Goal: Download file/media

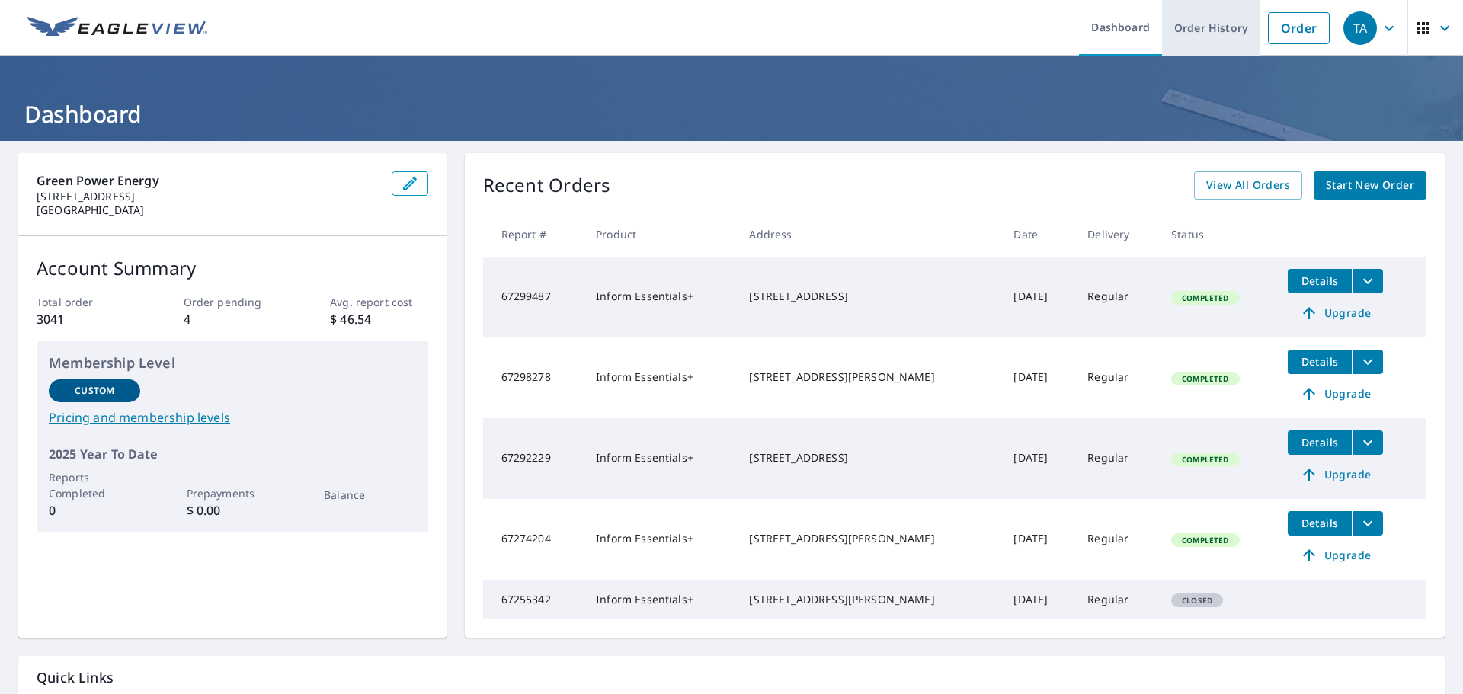
click at [1215, 30] on link "Order History" at bounding box center [1211, 28] width 98 height 56
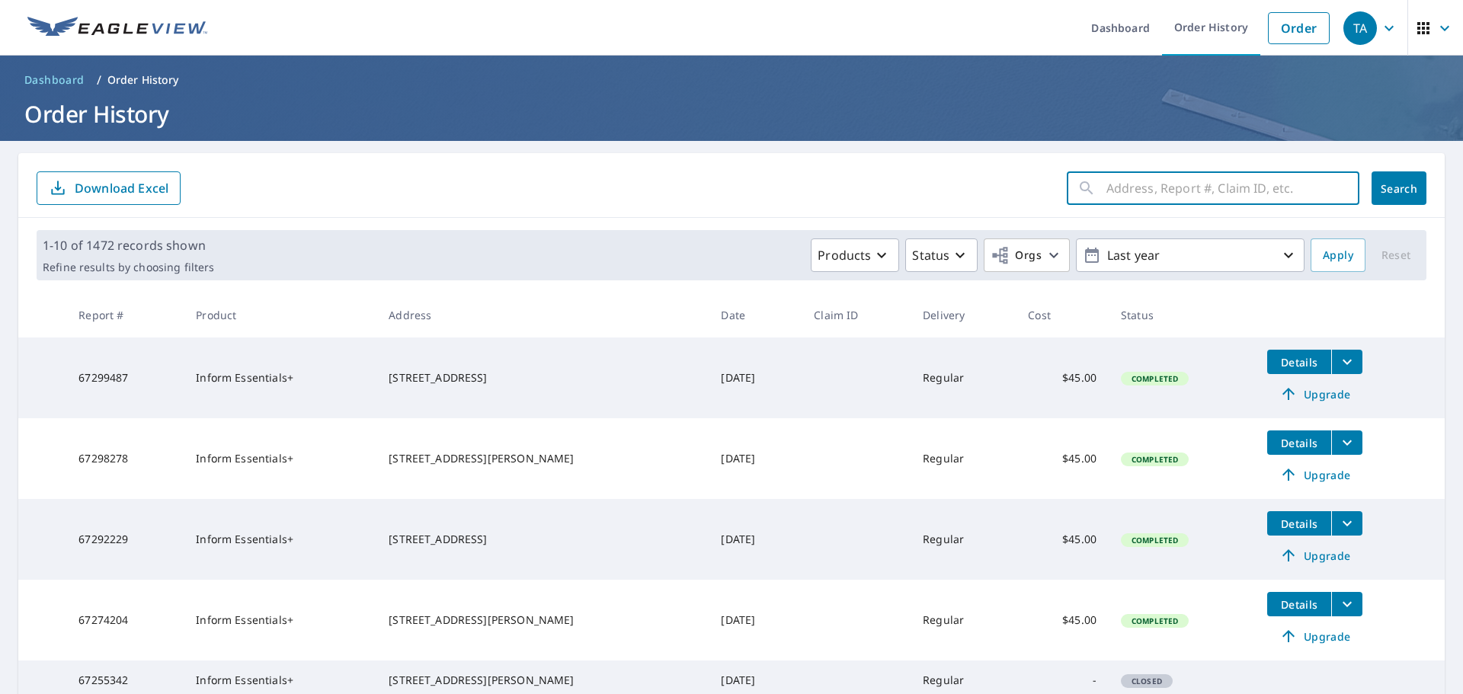
drag, startPoint x: 1172, startPoint y: 182, endPoint x: 1183, endPoint y: 192, distance: 14.6
click at [1172, 184] on input "text" at bounding box center [1232, 188] width 253 height 43
paste input "80 [GEOGRAPHIC_DATA]"
type input "80 [GEOGRAPHIC_DATA]"
click button "Search" at bounding box center [1398, 188] width 55 height 34
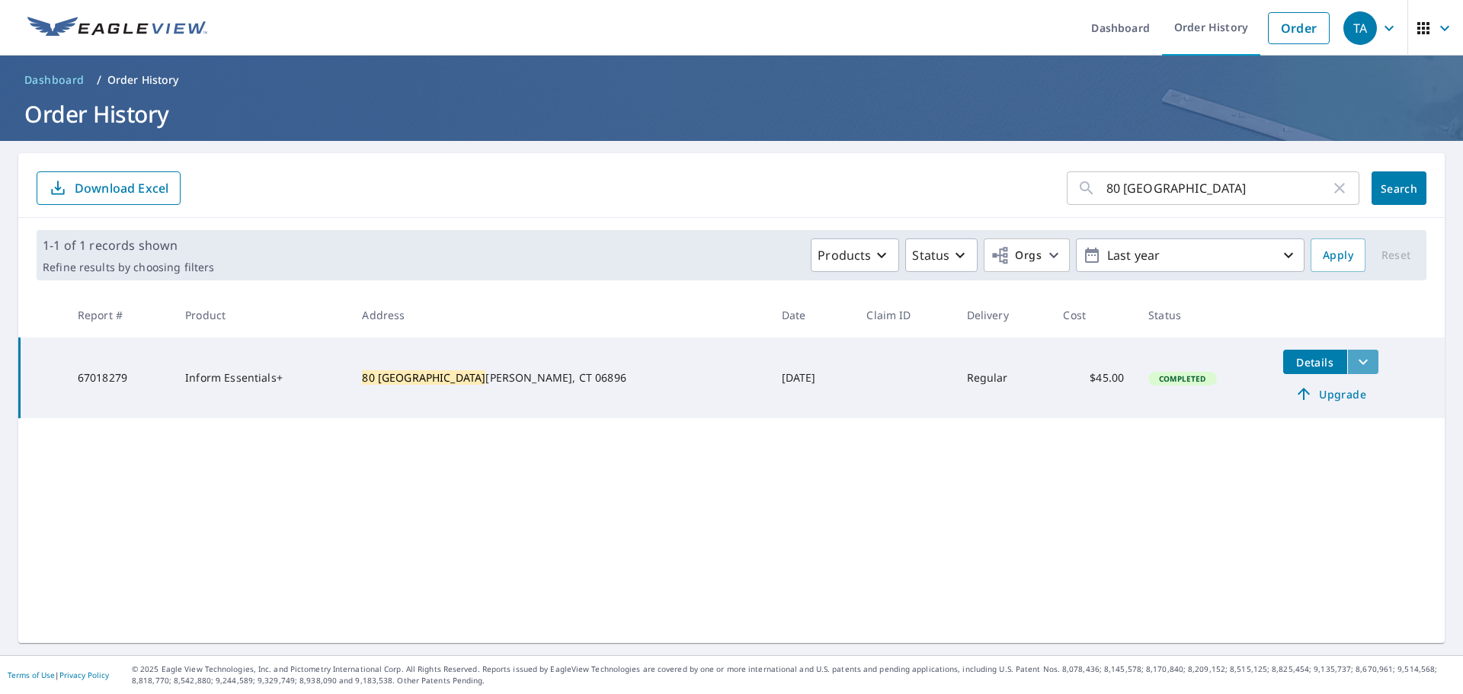
click at [1354, 363] on icon "filesDropdownBtn-67018279" at bounding box center [1363, 362] width 18 height 18
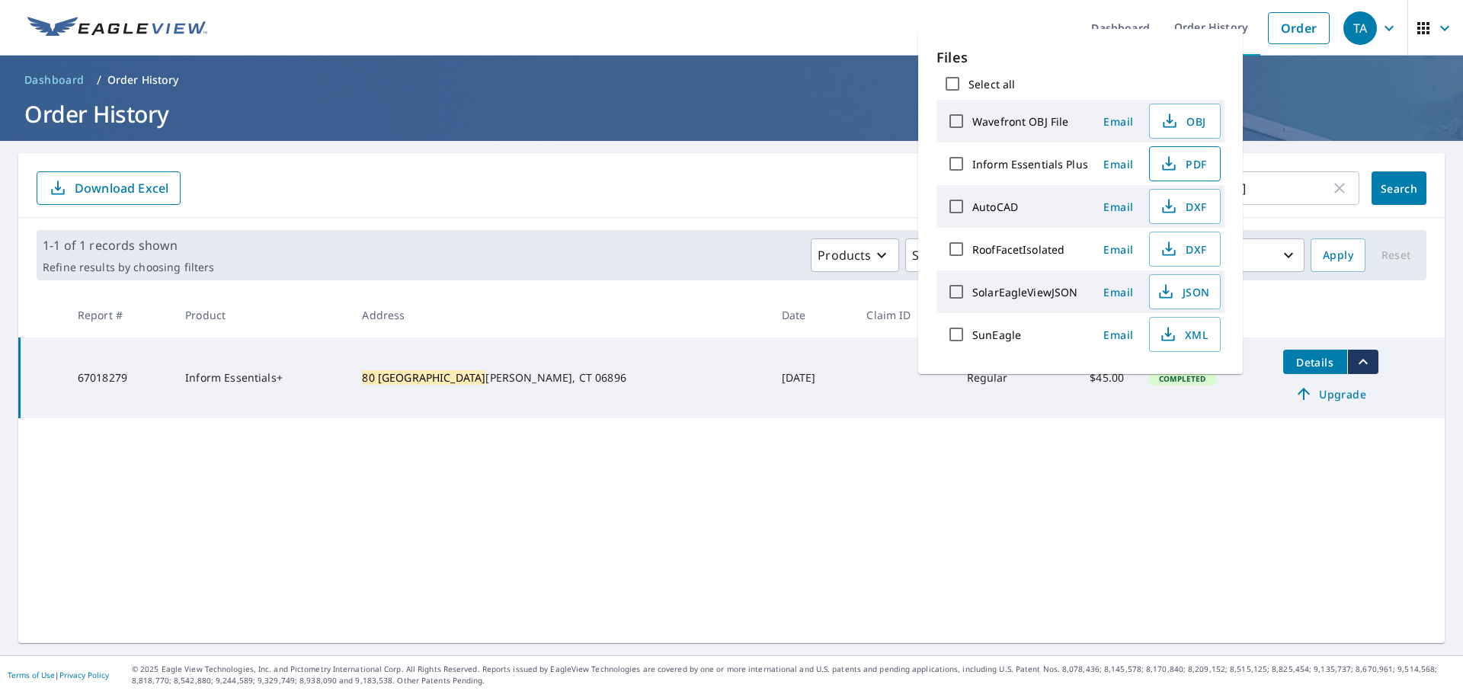
click at [1182, 170] on span "PDF" at bounding box center [1183, 164] width 49 height 18
click at [1180, 245] on span "DXF" at bounding box center [1183, 249] width 49 height 18
drag, startPoint x: 1240, startPoint y: 489, endPoint x: 1178, endPoint y: 262, distance: 235.4
click at [1233, 464] on div "80 Lonetown ​ Search Download Excel 1-1 of 1 records shown Refine results by ch…" at bounding box center [731, 398] width 1426 height 490
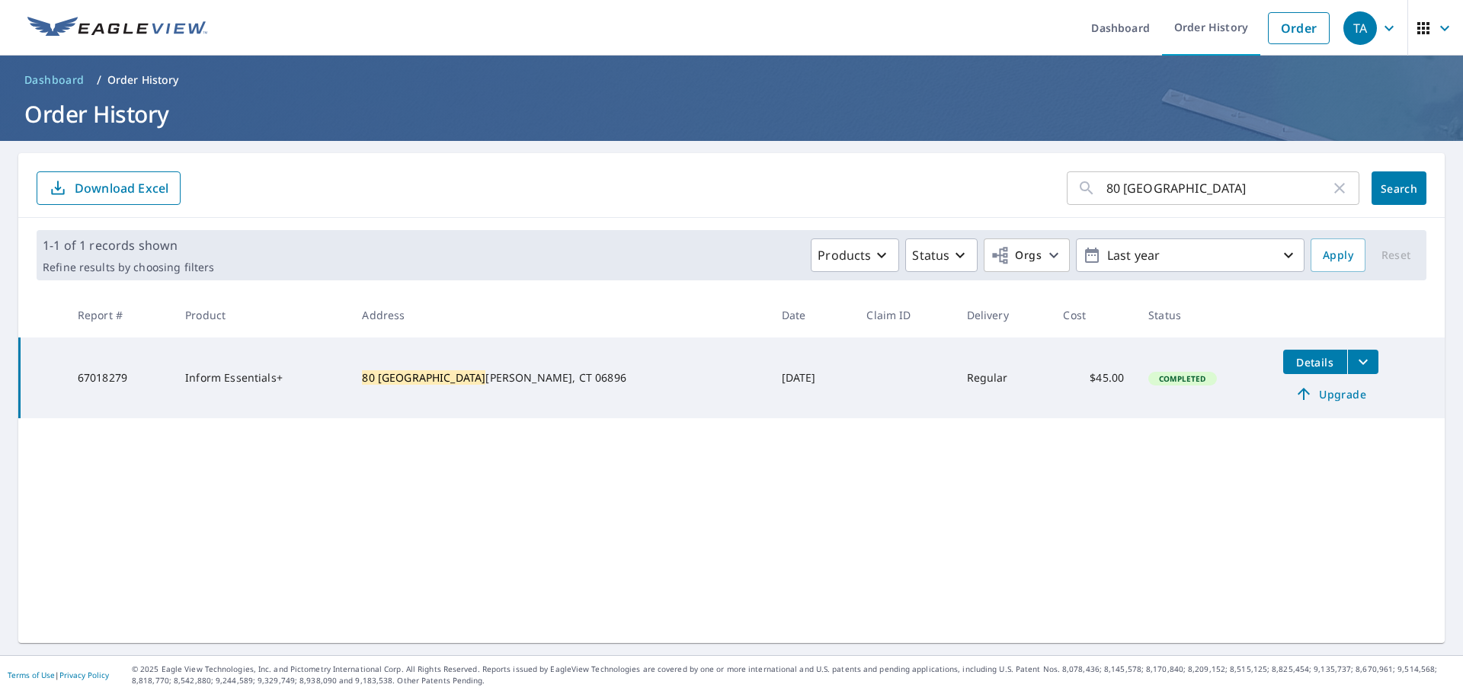
click at [913, 580] on div "80 Lonetown ​ Search Download Excel 1-1 of 1 records shown Refine results by ch…" at bounding box center [731, 398] width 1426 height 490
